Goal: Transaction & Acquisition: Purchase product/service

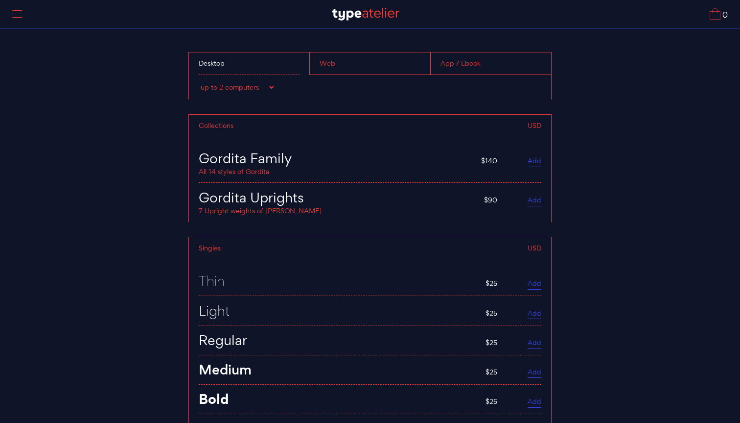
scroll to position [3704, 0]
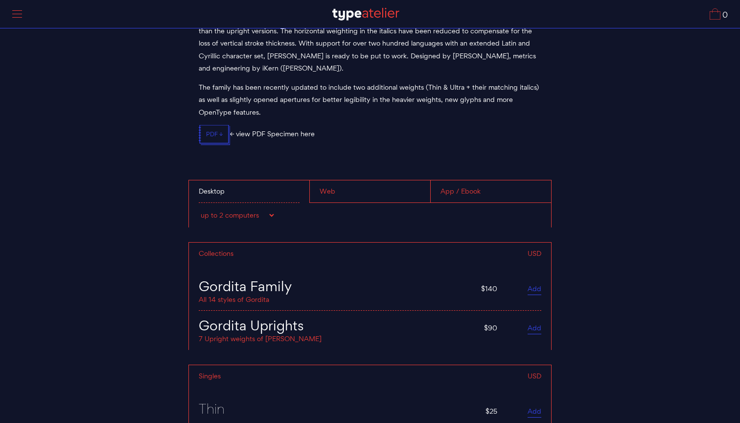
click at [358, 183] on div "Web" at bounding box center [370, 191] width 121 height 23
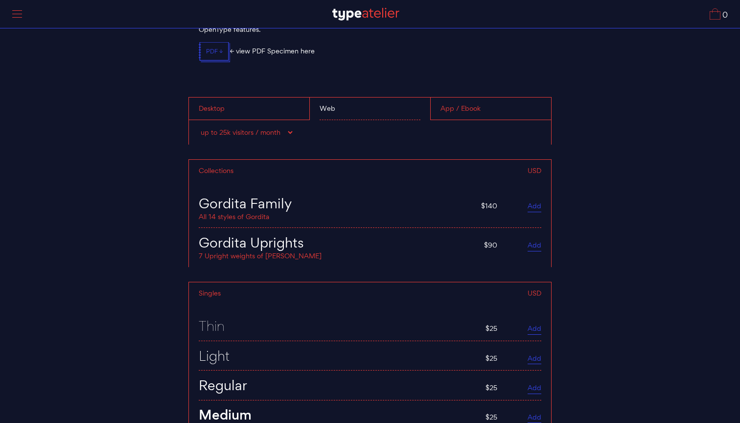
scroll to position [3794, 0]
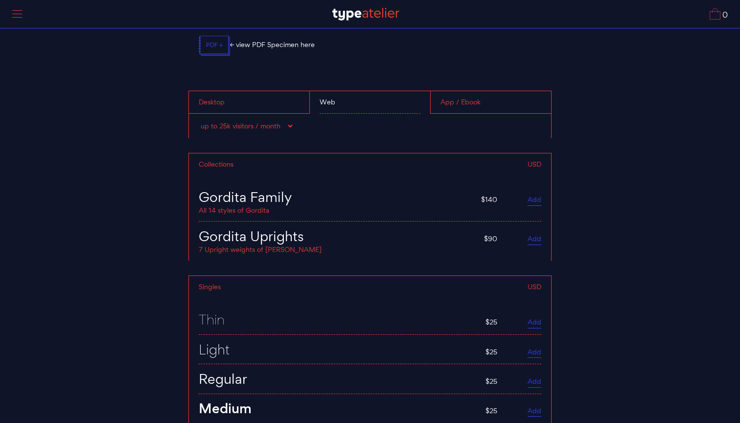
click at [261, 114] on div "up to 25k visitors / month up to 60k visitors / month up to 100k visitors / mon…" at bounding box center [370, 126] width 362 height 24
click at [261, 121] on select "up to 25k visitors / month up to 60k visitors / month up to 100k visitors / mon…" at bounding box center [246, 126] width 95 height 10
select select "up to 500k visitors / month"
click at [199, 121] on select "up to 25k visitors / month up to 60k visitors / month up to 100k visitors / mon…" at bounding box center [246, 126] width 95 height 10
click at [307, 190] on div "Gordita Family" at bounding box center [333, 197] width 268 height 14
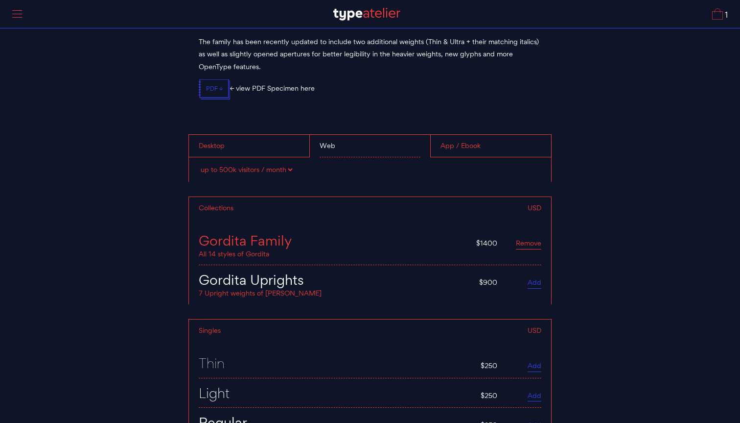
scroll to position [3731, 0]
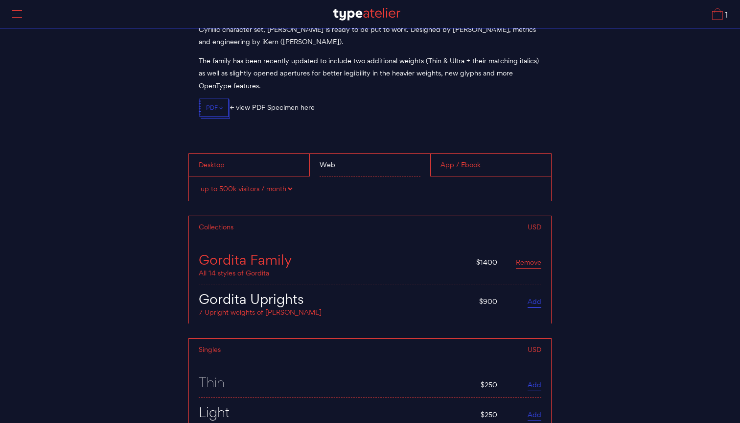
click at [290, 184] on select "up to 25k visitors / month up to 60k visitors / month up to 100k visitors / mon…" at bounding box center [246, 189] width 95 height 10
click at [199, 184] on select "up to 25k visitors / month up to 60k visitors / month up to 100k visitors / mon…" at bounding box center [246, 189] width 95 height 10
click at [337, 163] on div "Web" at bounding box center [370, 165] width 121 height 23
click at [274, 158] on div "Desktop" at bounding box center [249, 165] width 120 height 23
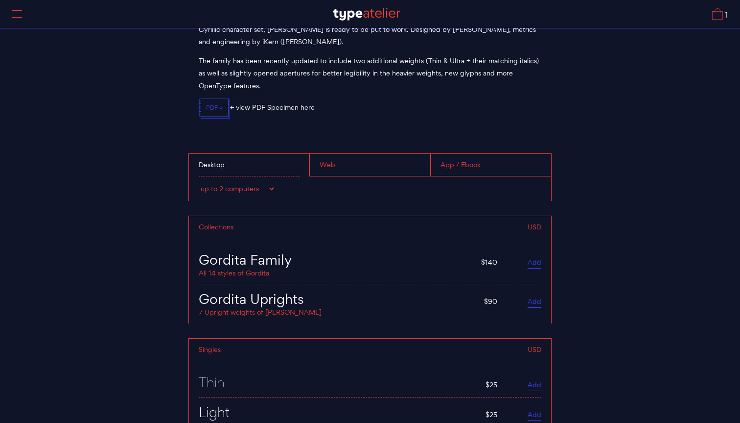
click at [344, 163] on div "Web" at bounding box center [370, 165] width 121 height 23
click at [463, 157] on div "App / Ebook" at bounding box center [490, 165] width 121 height 23
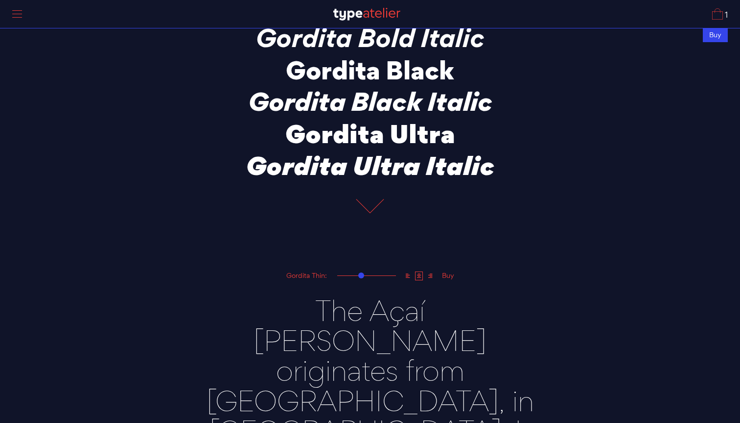
scroll to position [0, 0]
